Goal: Use online tool/utility: Utilize a website feature to perform a specific function

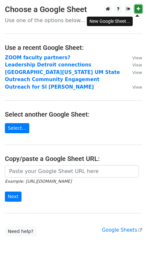
click at [138, 9] on icon at bounding box center [139, 9] width 4 height 5
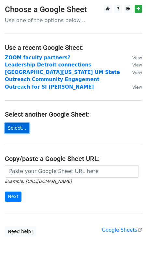
click at [22, 128] on link "Select..." at bounding box center [17, 128] width 24 height 10
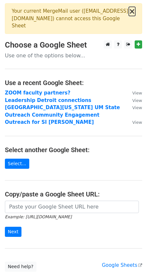
click at [129, 13] on button "×" at bounding box center [132, 11] width 7 height 8
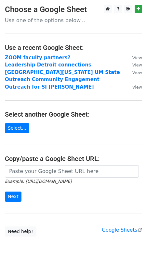
click at [62, 224] on main "Choose a Google Sheet Use one of the options below... Use a recent Google Sheet…" at bounding box center [73, 120] width 147 height 231
click at [21, 130] on link "Select..." at bounding box center [17, 128] width 24 height 10
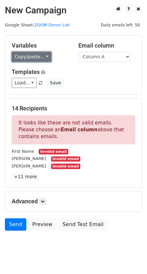
click at [36, 62] on link "Copy/paste..." at bounding box center [32, 57] width 40 height 10
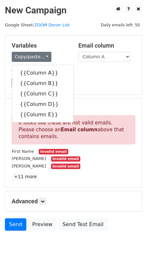
click at [104, 82] on div "Templates Load... zoom U-M Symphony Band Tour Coffee or virtual chat? Leadershi…" at bounding box center [73, 78] width 133 height 20
